Goal: Task Accomplishment & Management: Manage account settings

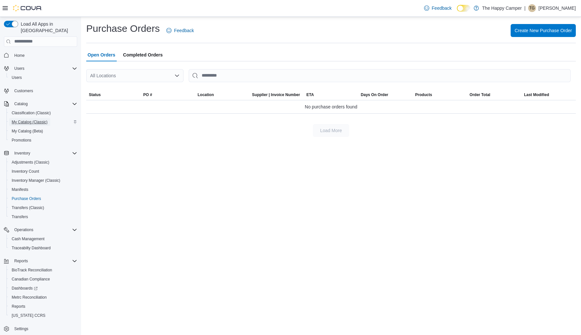
click at [29, 119] on span "My Catalog (Classic)" at bounding box center [30, 121] width 36 height 5
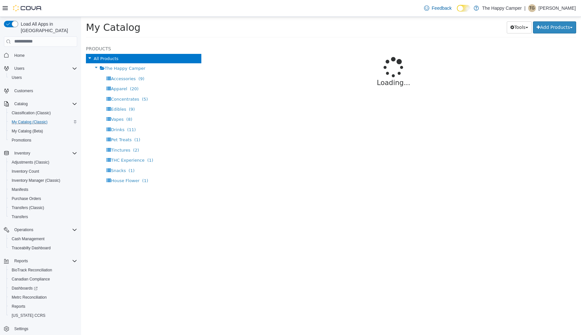
select select "**********"
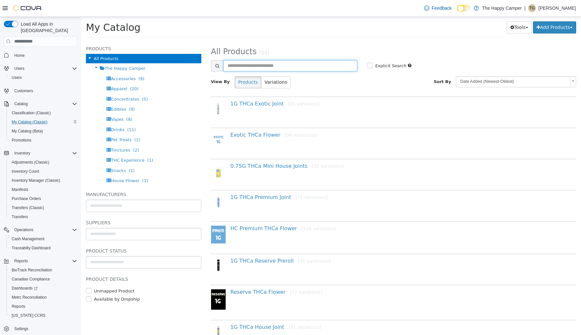
click at [299, 68] on input "text" at bounding box center [290, 65] width 134 height 11
type input "**********"
select select "**********"
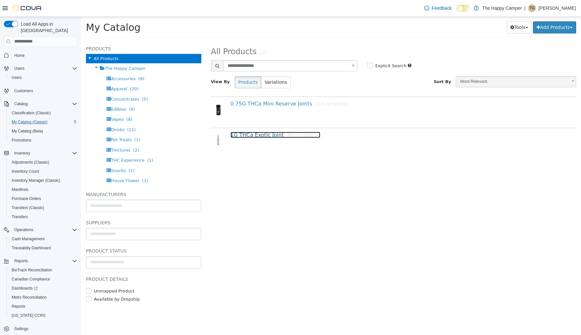
click at [270, 136] on link "1G THCa Exotic Joint [65 variations]" at bounding box center [276, 134] width 90 height 6
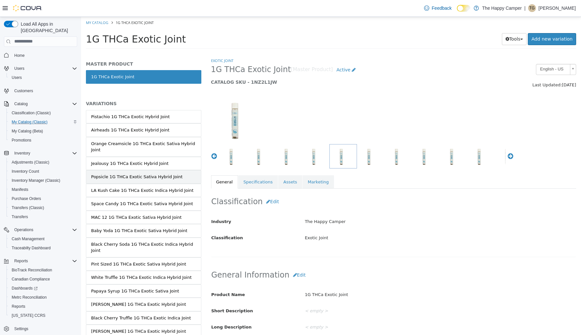
scroll to position [722, 0]
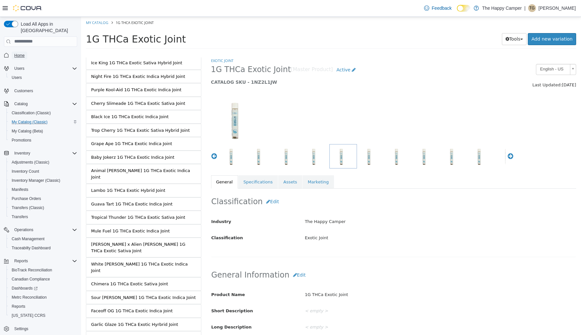
click at [18, 53] on span "Home" at bounding box center [19, 55] width 10 height 5
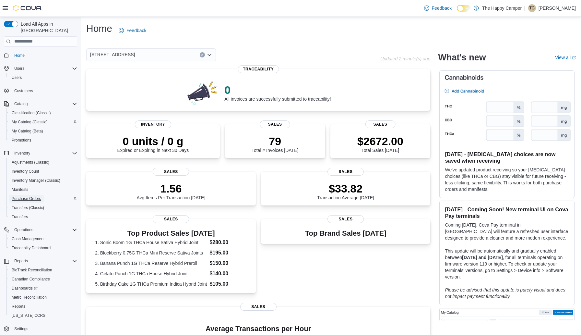
click at [25, 196] on span "Purchase Orders" at bounding box center [27, 198] width 30 height 5
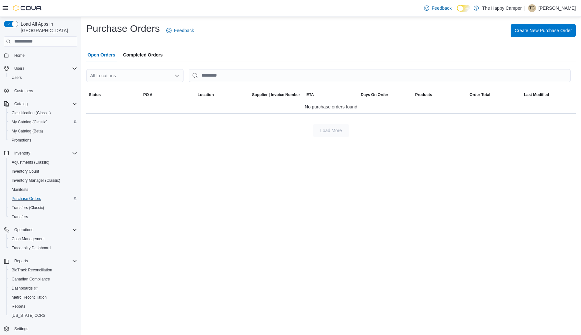
click at [148, 55] on span "Completed Orders" at bounding box center [143, 54] width 40 height 13
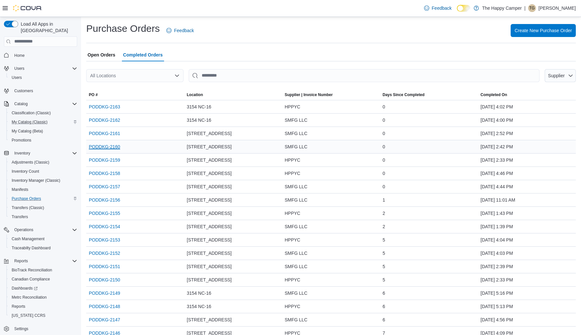
click at [109, 146] on link "PODDKG-2160" at bounding box center [104, 147] width 31 height 8
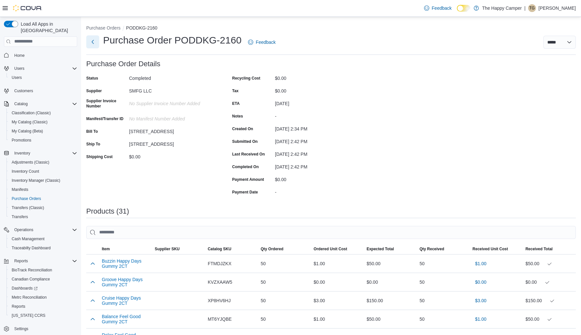
click at [92, 43] on button "Next" at bounding box center [92, 41] width 13 height 13
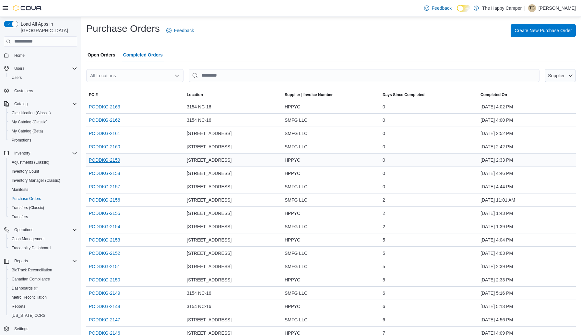
click at [112, 161] on link "PODDKG-2159" at bounding box center [104, 160] width 31 height 8
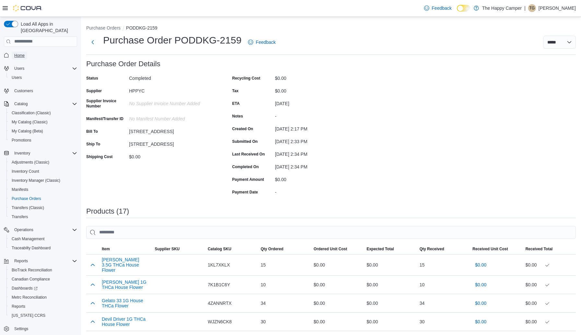
click at [20, 53] on span "Home" at bounding box center [19, 55] width 10 height 5
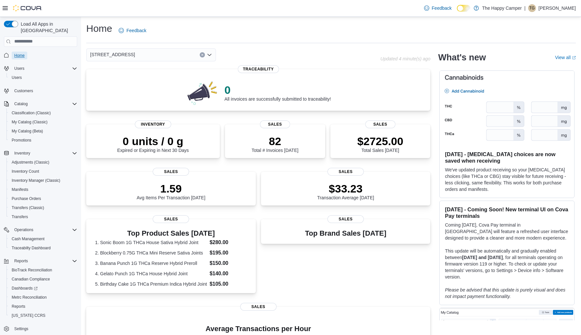
click at [18, 53] on span "Home" at bounding box center [19, 55] width 10 height 5
click at [28, 137] on span "Promotions" at bounding box center [22, 139] width 20 height 5
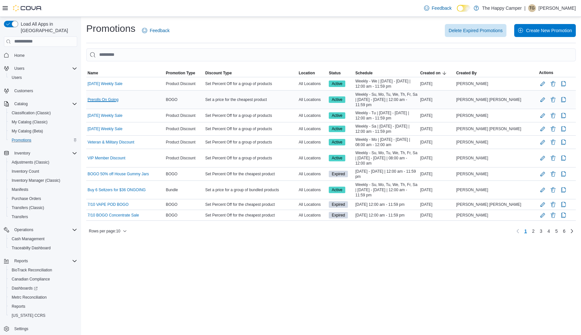
click at [116, 102] on link "Prerolls On Going" at bounding box center [103, 99] width 31 height 5
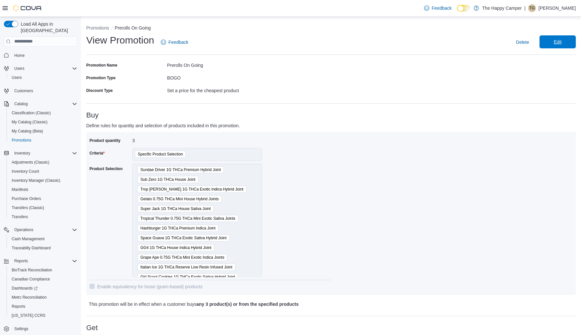
click at [552, 44] on span "Edit" at bounding box center [557, 41] width 29 height 13
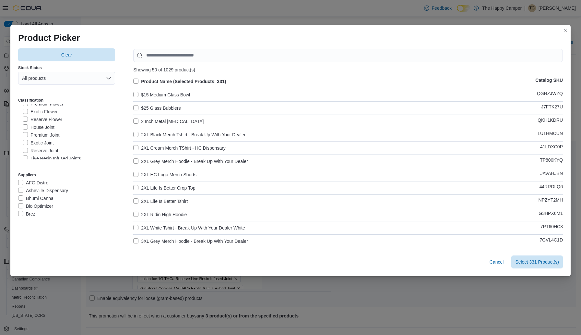
scroll to position [118, 0]
click at [43, 123] on label "House Joint" at bounding box center [39, 122] width 32 height 8
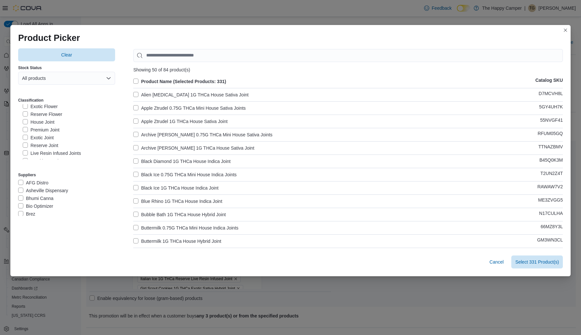
click at [42, 146] on label "Reserve Joint" at bounding box center [41, 145] width 36 height 8
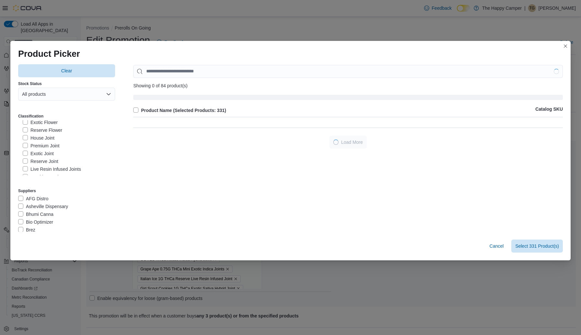
click at [42, 146] on label "Premium Joint" at bounding box center [41, 146] width 37 height 8
click at [40, 165] on label "Live Resin Infused Joints" at bounding box center [52, 169] width 58 height 8
click at [39, 165] on label "Live Resin Infused Joints" at bounding box center [52, 169] width 58 height 8
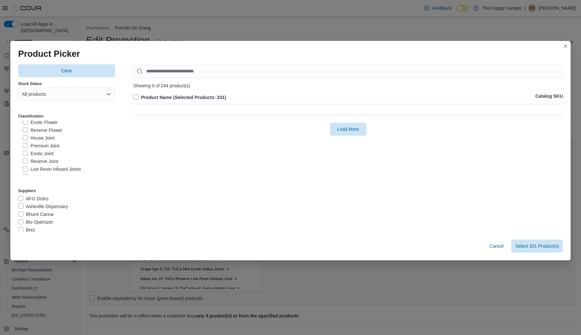
click at [44, 152] on label "Exotic Joint" at bounding box center [38, 153] width 31 height 8
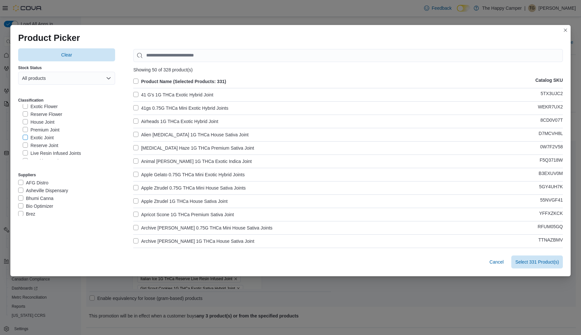
scroll to position [124, 0]
click at [44, 148] on label "Live Resin Infused Joints" at bounding box center [52, 148] width 58 height 8
click at [135, 78] on label "Product Name (Selected Products: 331)" at bounding box center [179, 81] width 93 height 8
click at [137, 80] on label "Product Name (Selected Products: 332)" at bounding box center [179, 81] width 93 height 8
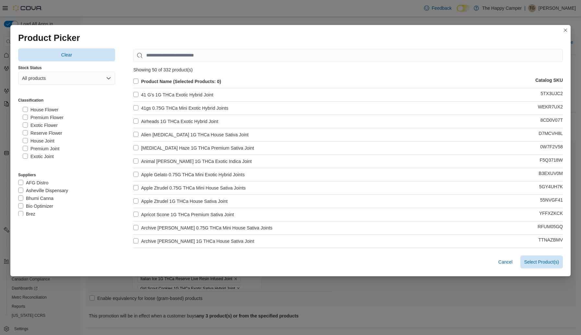
click at [137, 79] on label "Product Name (Selected Products: 0)" at bounding box center [177, 81] width 88 height 8
click at [544, 259] on span "Select 332 Product(s)" at bounding box center [537, 261] width 44 height 6
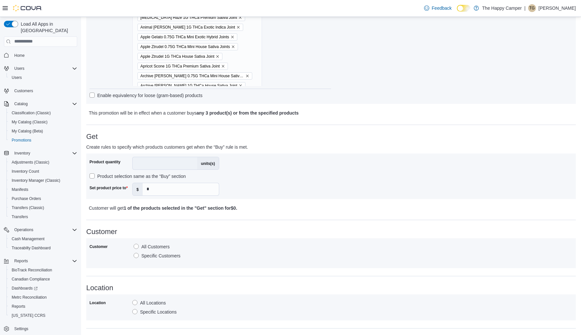
scroll to position [331, 0]
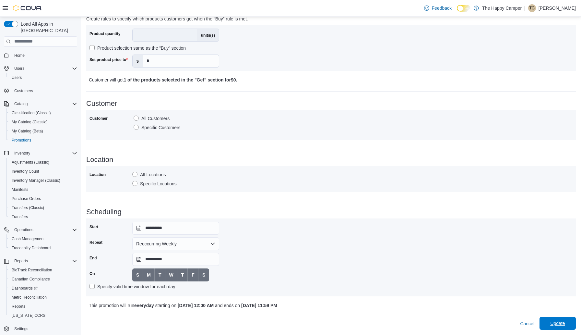
click at [555, 321] on span "Update" at bounding box center [557, 323] width 15 height 6
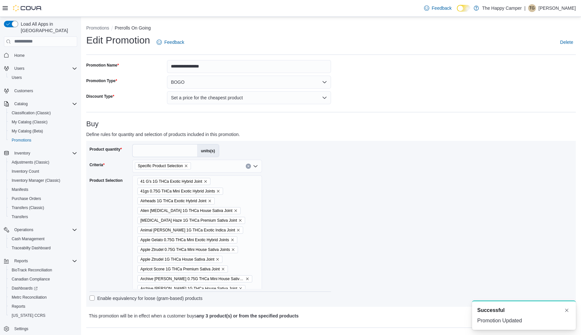
scroll to position [0, 0]
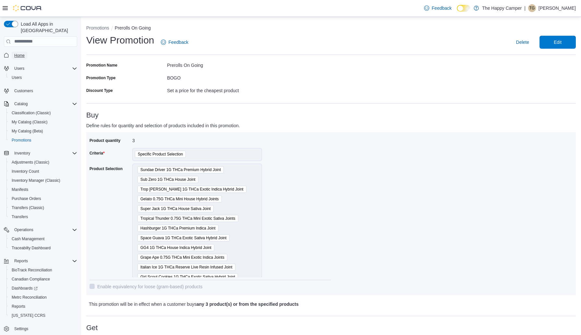
click at [20, 53] on span "Home" at bounding box center [19, 55] width 10 height 5
